Goal: Information Seeking & Learning: Learn about a topic

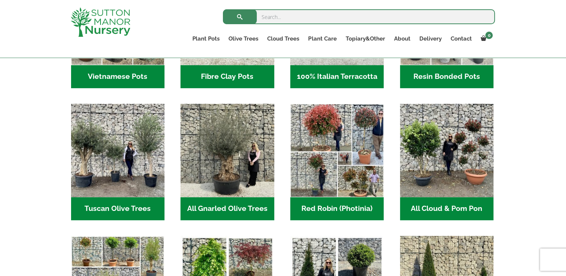
scroll to position [340, 0]
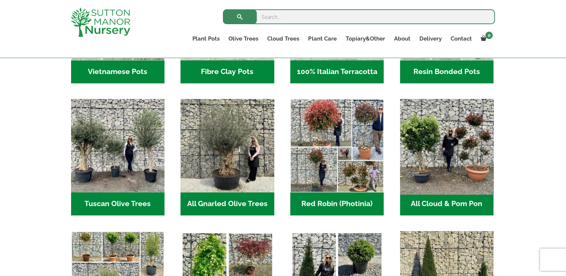
click at [447, 136] on img "Visit product category All Cloud & Pom Pon" at bounding box center [446, 146] width 98 height 98
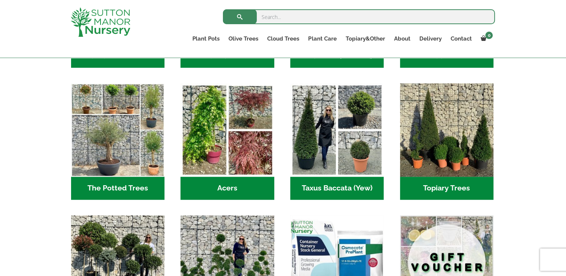
scroll to position [484, 0]
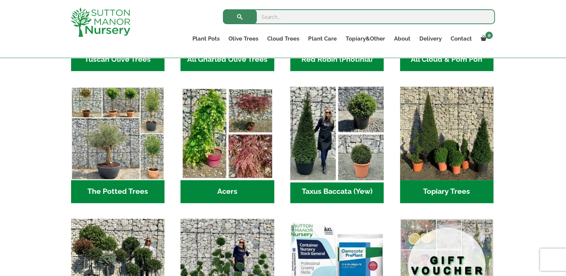
click at [348, 136] on img "Visit product category Taxus Baccata (Yew)" at bounding box center [337, 133] width 98 height 98
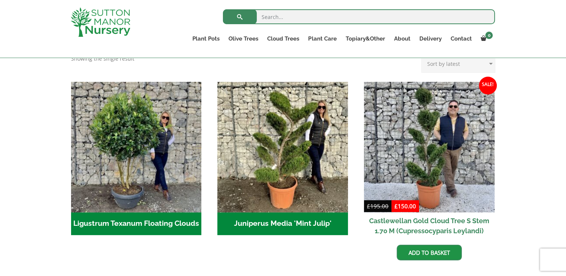
scroll to position [161, 0]
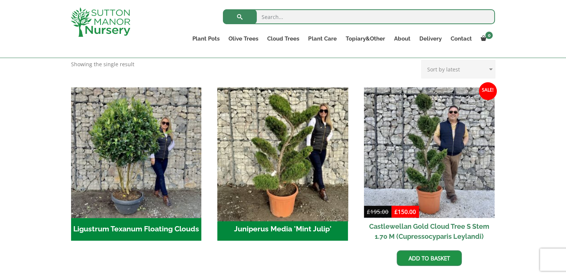
click at [309, 151] on img "Visit product category Juniperus Media 'Mint Julip'" at bounding box center [282, 152] width 137 height 137
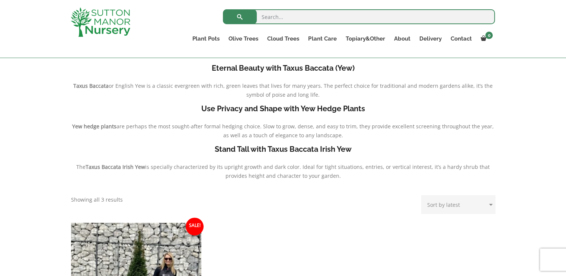
scroll to position [132, 0]
